Goal: Information Seeking & Learning: Learn about a topic

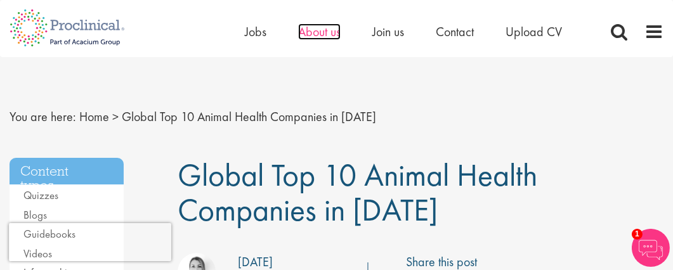
click at [315, 32] on span "About us" at bounding box center [319, 31] width 43 height 16
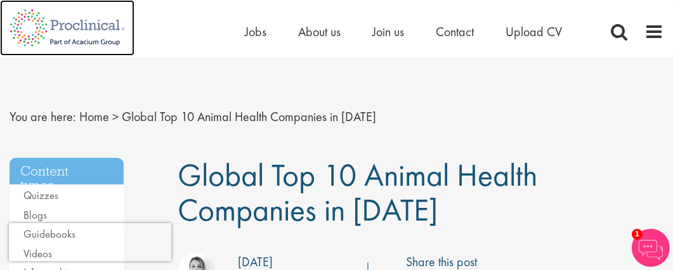
click at [79, 28] on img at bounding box center [67, 28] width 134 height 56
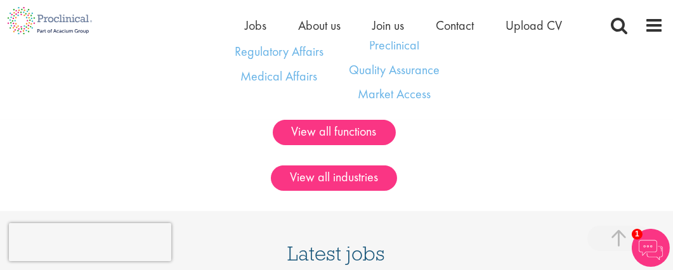
scroll to position [755, 0]
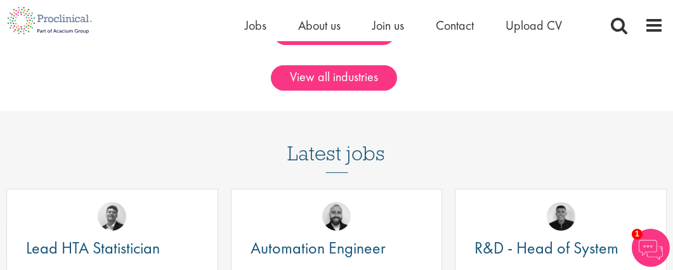
drag, startPoint x: 679, startPoint y: 24, endPoint x: 681, endPoint y: 89, distance: 65.4
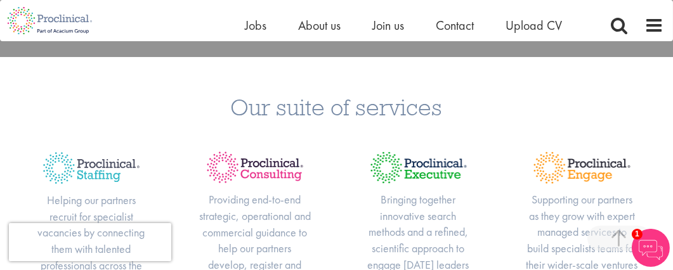
scroll to position [0, 0]
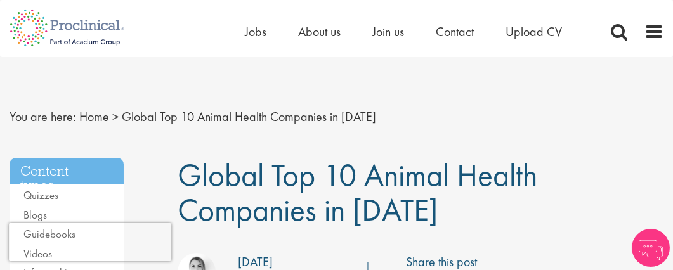
click at [429, 212] on h1 "Global Top 10 Animal Health Companies in [DATE]" at bounding box center [421, 193] width 486 height 70
drag, startPoint x: 421, startPoint y: 211, endPoint x: 187, endPoint y: 190, distance: 235.0
click at [187, 190] on span "Global Top 10 Animal Health Companies in [DATE]" at bounding box center [358, 192] width 360 height 75
copy span "Global Top 10 Animal Health Companies in [DATE]"
